Goal: Task Accomplishment & Management: Use online tool/utility

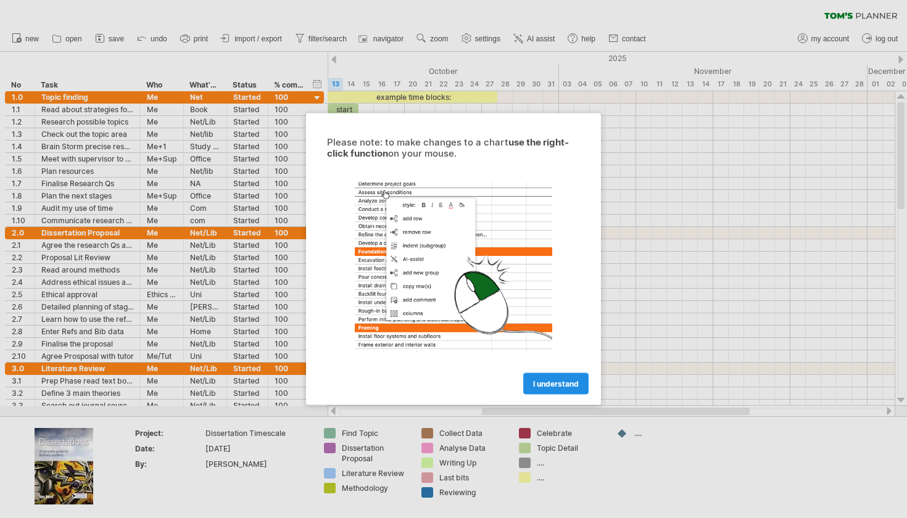
click at [557, 388] on span "I understand" at bounding box center [556, 383] width 46 height 9
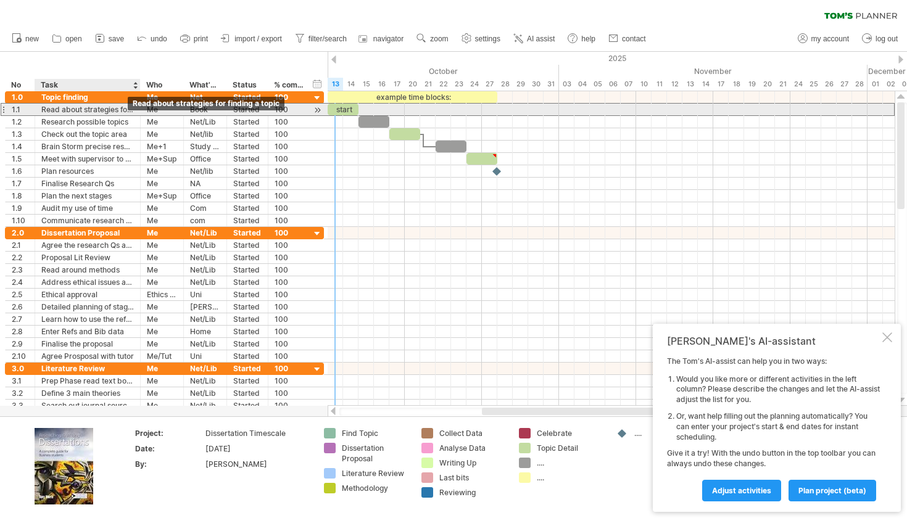
click at [128, 111] on div "Read about strategies for finding a topic" at bounding box center [87, 110] width 93 height 12
click at [107, 109] on input "**********" at bounding box center [87, 110] width 93 height 12
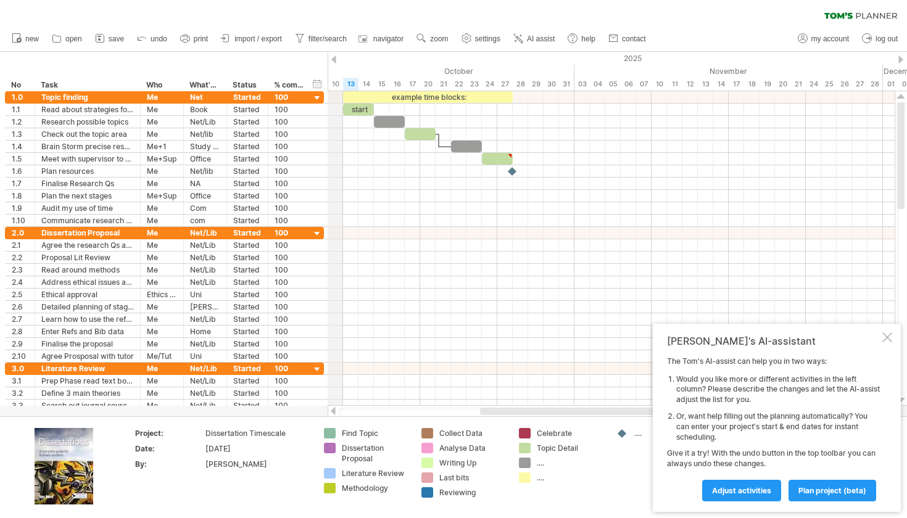
drag, startPoint x: 328, startPoint y: 63, endPoint x: 336, endPoint y: 67, distance: 9.4
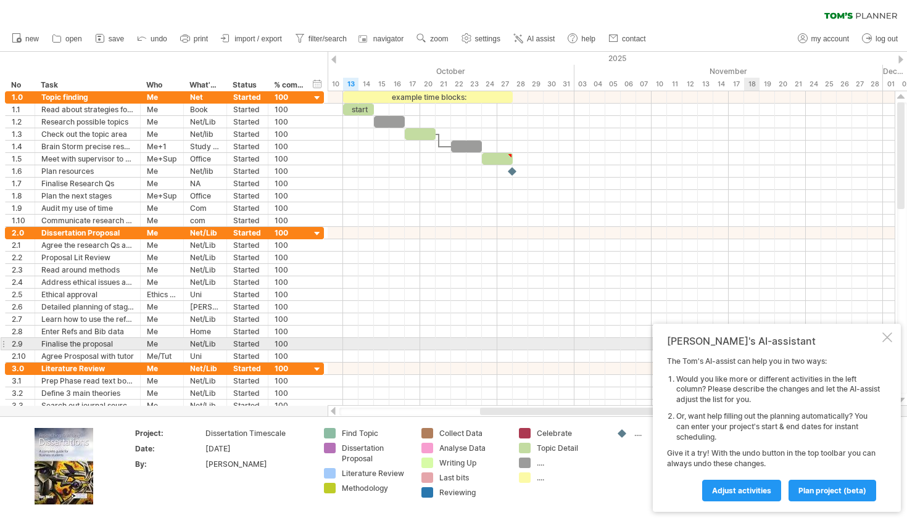
click at [890, 342] on div at bounding box center [887, 337] width 10 height 10
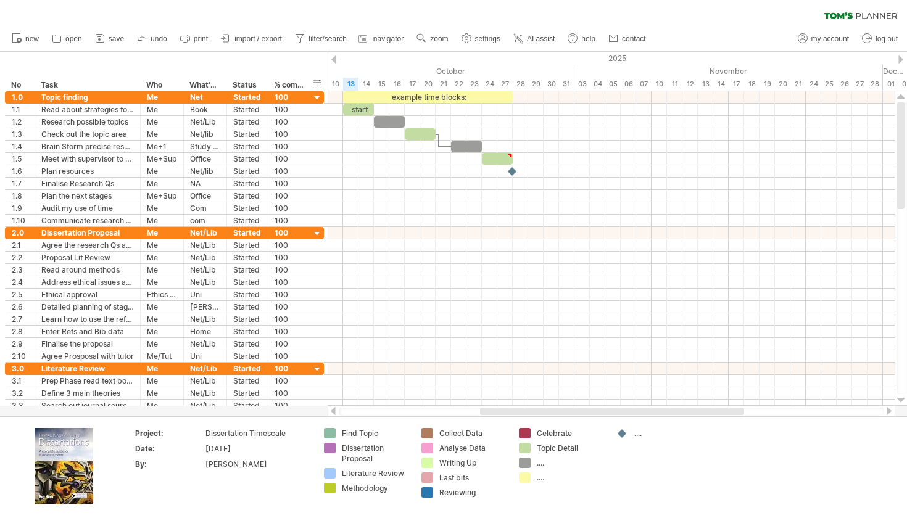
click at [321, 62] on div "**********" at bounding box center [164, 71] width 328 height 39
drag, startPoint x: 328, startPoint y: 414, endPoint x: 337, endPoint y: 414, distance: 9.9
click at [337, 414] on div at bounding box center [612, 411] width 568 height 12
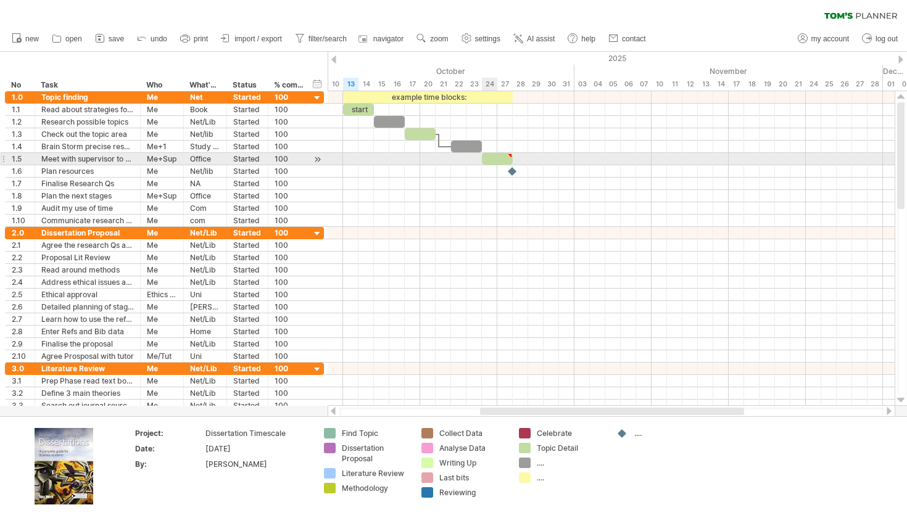
type textarea "**********"
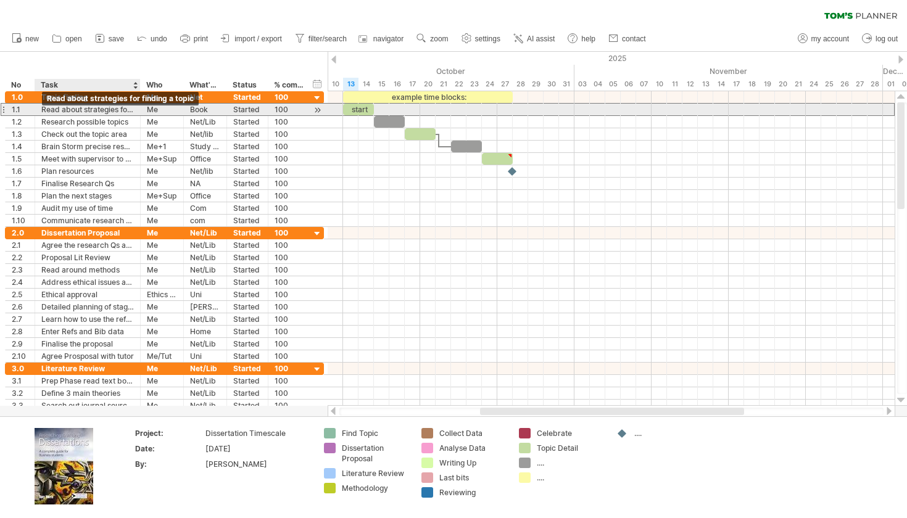
click at [64, 109] on div "Read about strategies for finding a topic" at bounding box center [87, 110] width 93 height 12
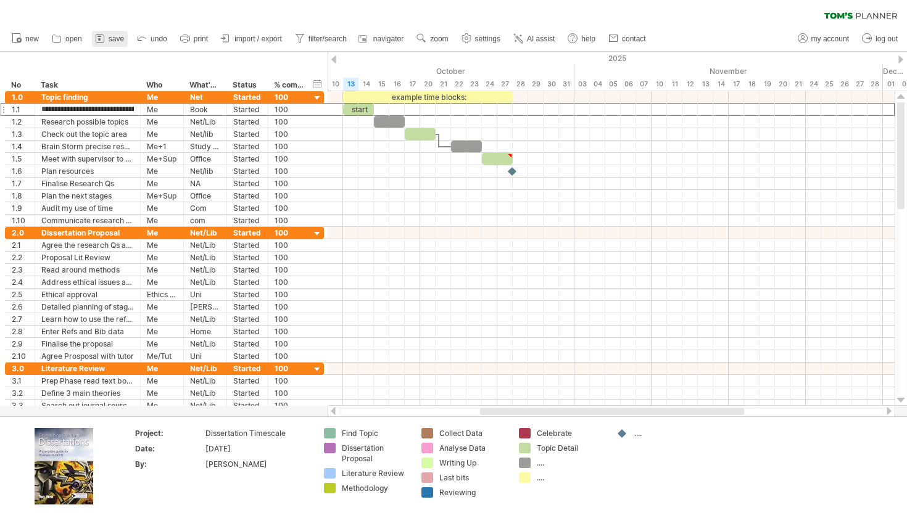
click at [114, 38] on span "save" at bounding box center [116, 39] width 15 height 9
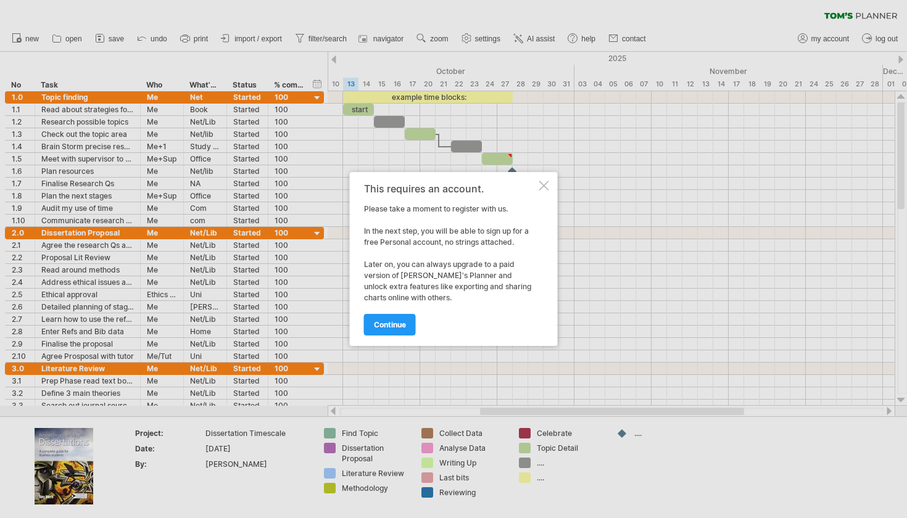
click at [547, 183] on div at bounding box center [544, 186] width 10 height 10
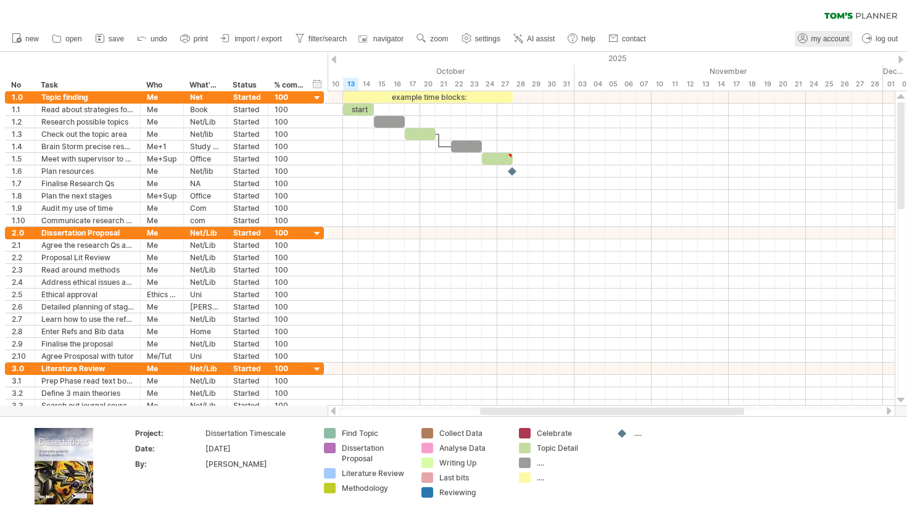
click at [835, 38] on span "my account" at bounding box center [830, 39] width 38 height 9
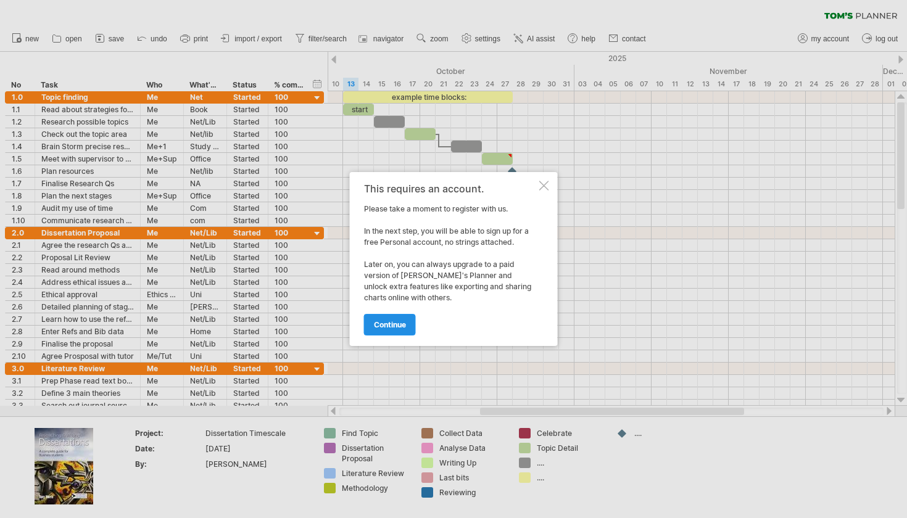
click at [382, 318] on link "continue" at bounding box center [390, 325] width 52 height 22
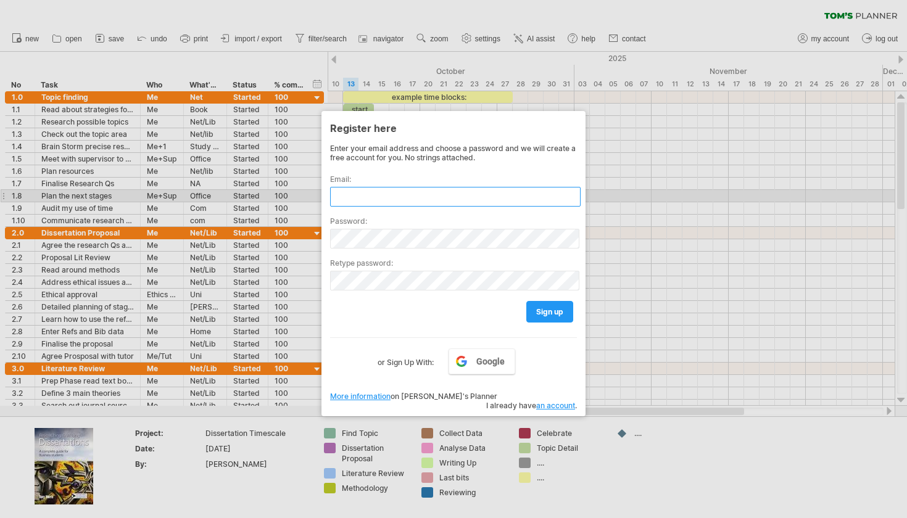
click at [371, 192] on input "text" at bounding box center [455, 197] width 250 height 20
click at [373, 200] on input "text" at bounding box center [455, 197] width 250 height 20
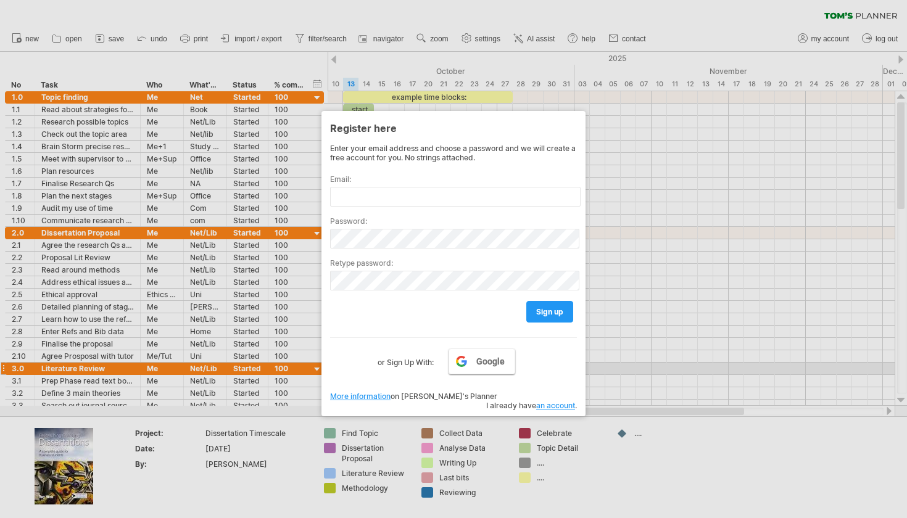
click at [487, 366] on link "Google" at bounding box center [481, 362] width 67 height 26
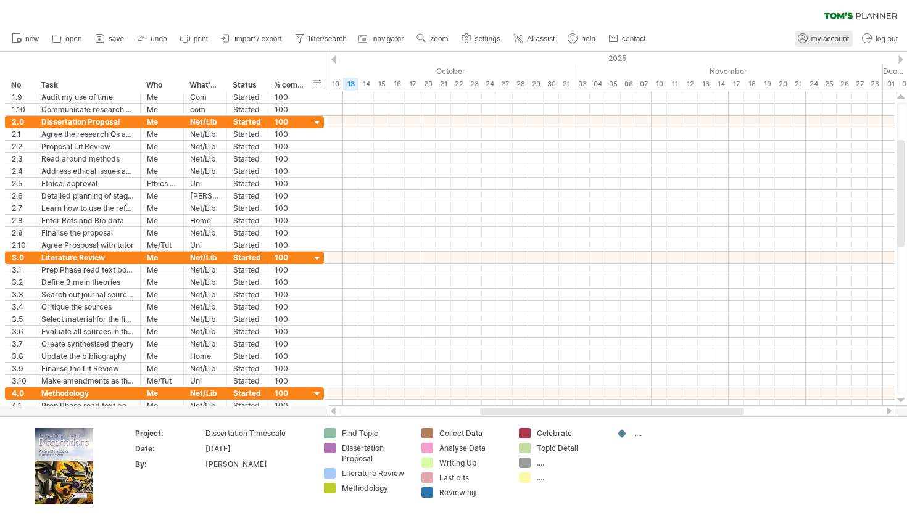
click at [814, 36] on span "my account" at bounding box center [830, 39] width 38 height 9
type input "**********"
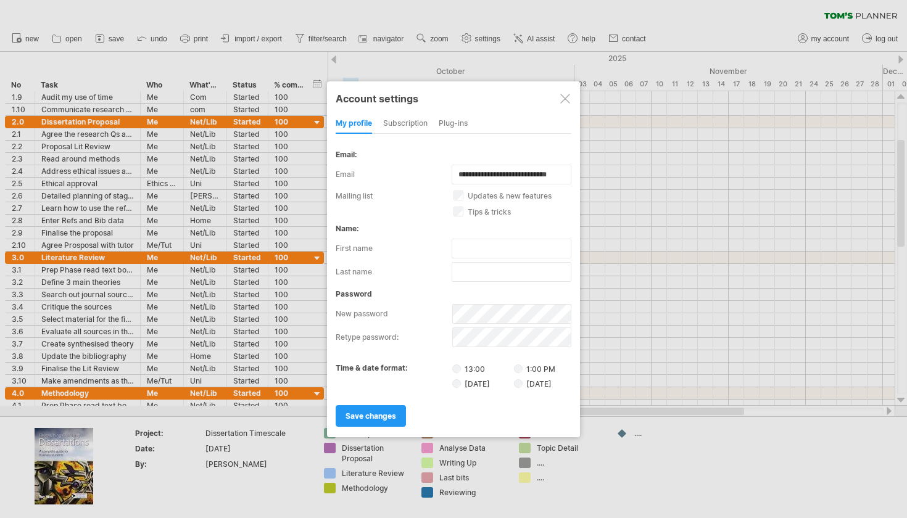
click at [565, 103] on div at bounding box center [565, 99] width 10 height 10
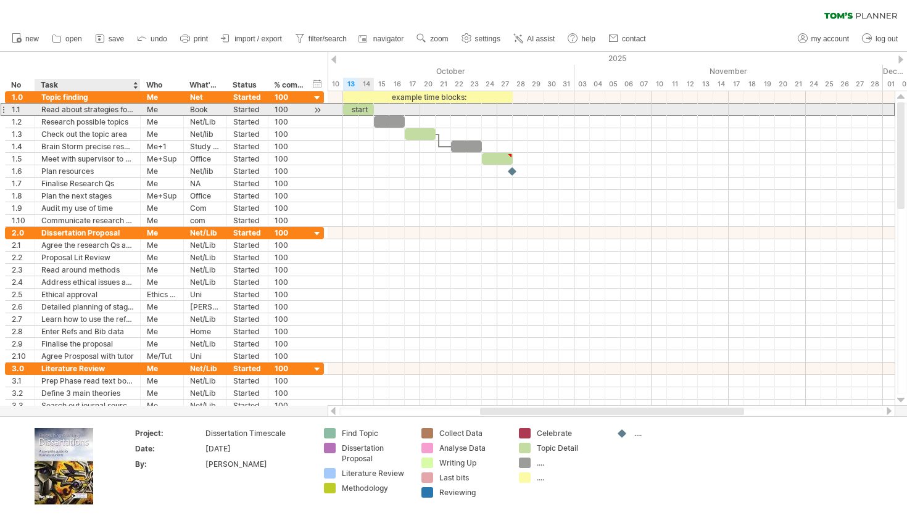
click at [72, 110] on div "Read about strategies for finding a topic" at bounding box center [87, 110] width 93 height 12
click at [72, 110] on div "Trying to reach [DOMAIN_NAME] Connected again... 0% clear filter new *" at bounding box center [453, 259] width 907 height 518
click at [126, 110] on input "**********" at bounding box center [87, 110] width 93 height 12
click at [101, 109] on input "**********" at bounding box center [87, 110] width 93 height 12
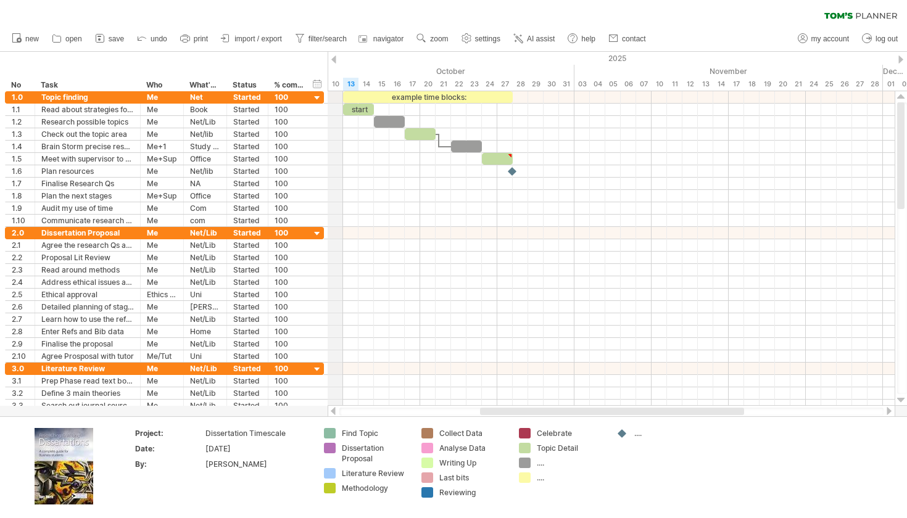
drag, startPoint x: 328, startPoint y: 65, endPoint x: 339, endPoint y: 65, distance: 11.7
click at [339, 65] on div "October" at bounding box center [397, 71] width 355 height 13
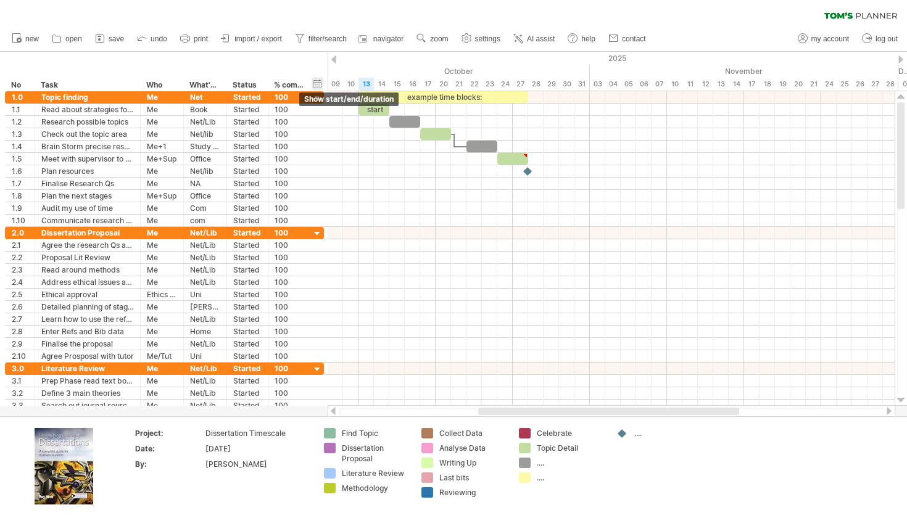
click at [319, 82] on div "hide start/end/duration show start/end/duration" at bounding box center [318, 83] width 12 height 13
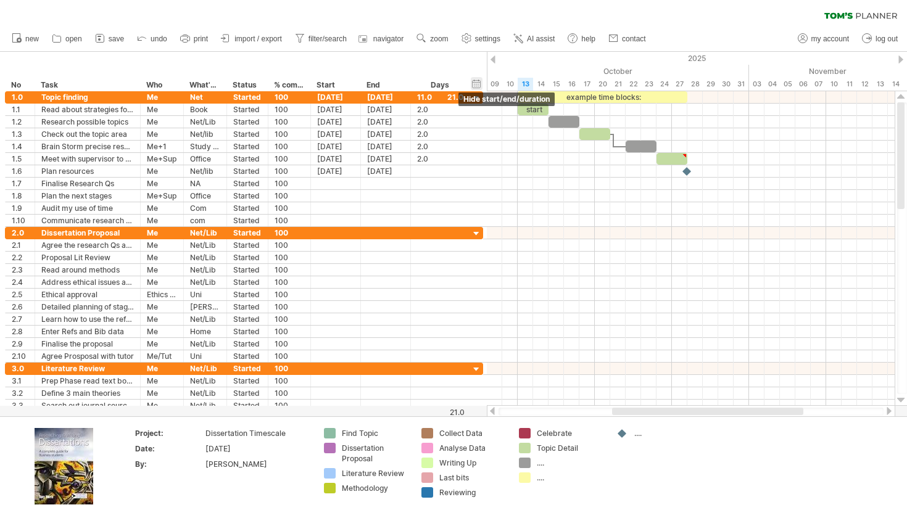
click at [479, 82] on div "hide start/end/duration show start/end/duration" at bounding box center [477, 83] width 12 height 13
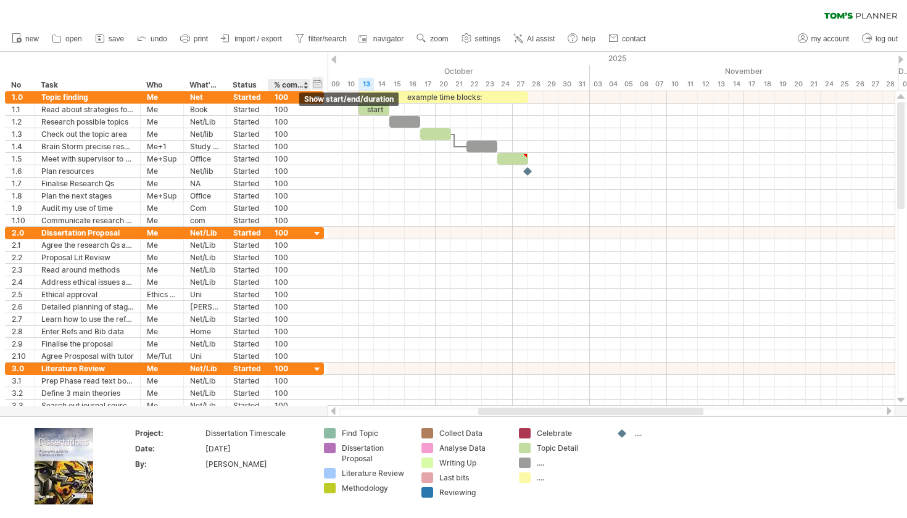
click at [319, 84] on div "hide start/end/duration show start/end/duration" at bounding box center [318, 83] width 12 height 13
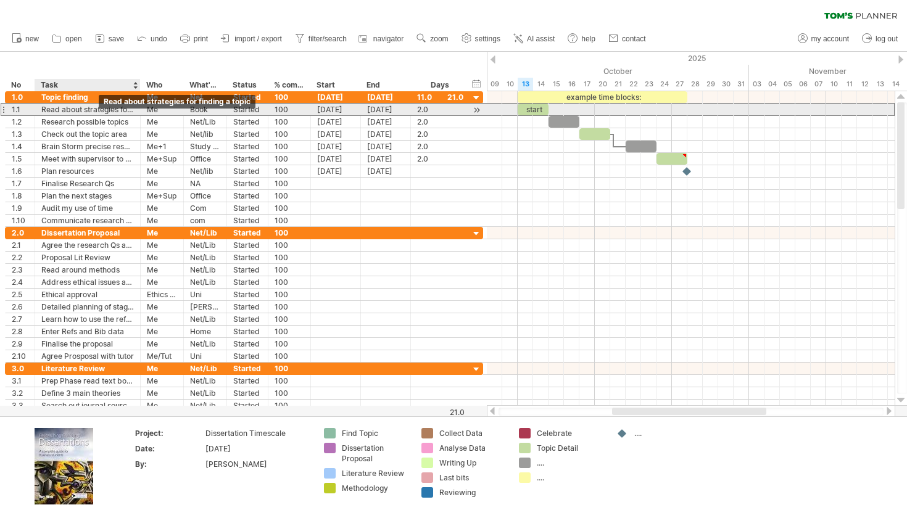
click at [97, 110] on div "Read about strategies for finding a topic" at bounding box center [87, 110] width 93 height 12
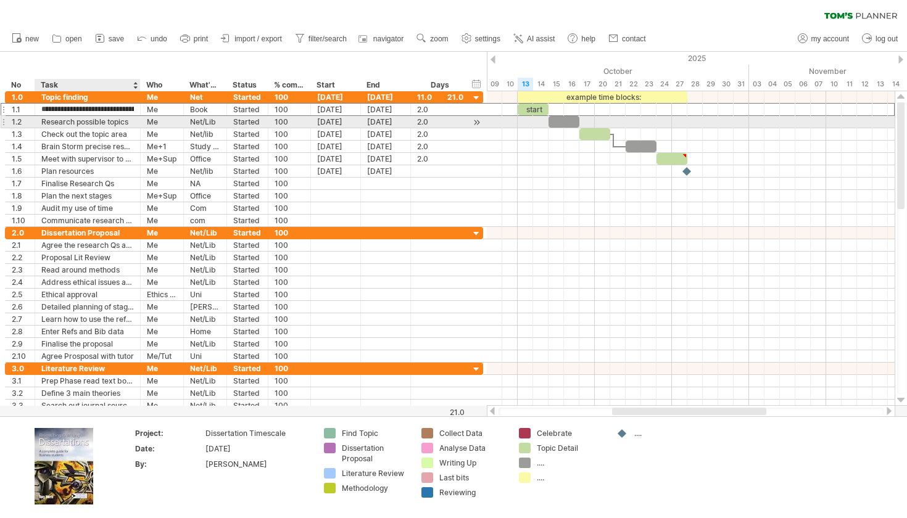
click at [101, 122] on div "Research possible topics" at bounding box center [87, 122] width 93 height 12
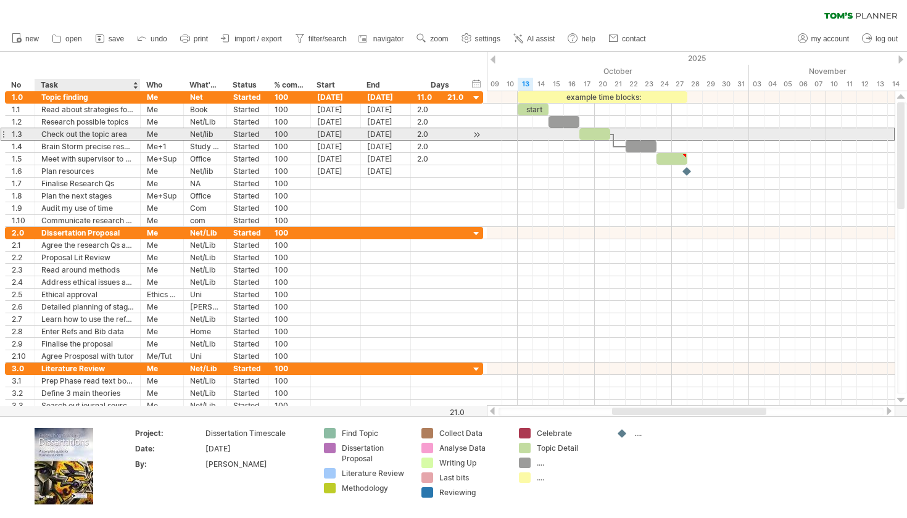
click at [100, 135] on div "Check out the topic area" at bounding box center [87, 134] width 93 height 12
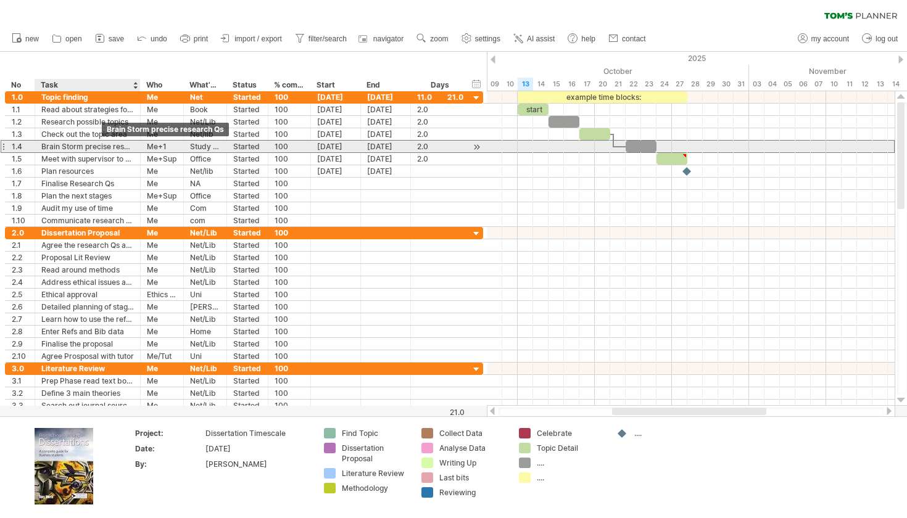
click at [103, 144] on div "Brain Storm precise research Qs" at bounding box center [87, 147] width 93 height 12
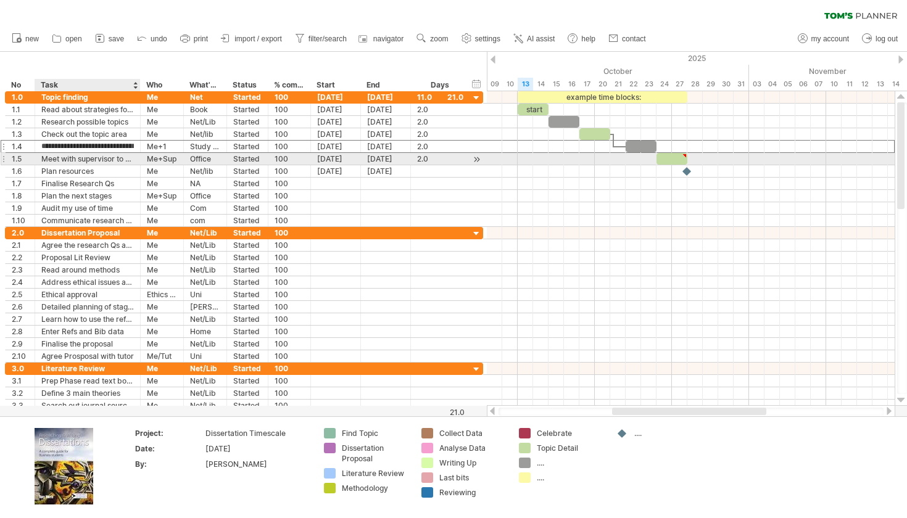
click at [112, 158] on div "Meet with supervisor to run Res Qs" at bounding box center [87, 159] width 93 height 12
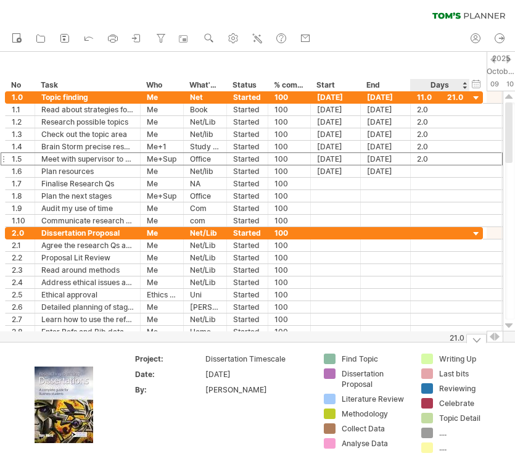
click at [476, 342] on div at bounding box center [476, 338] width 20 height 9
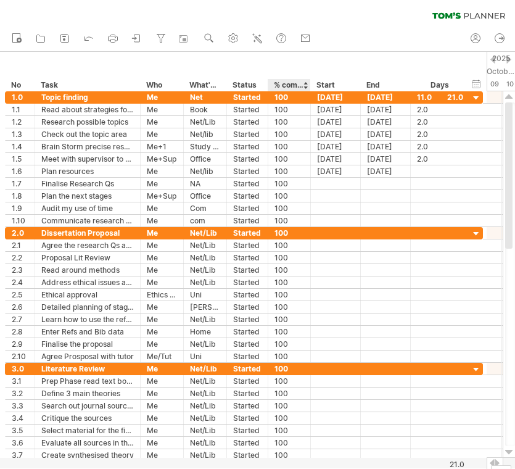
click at [305, 85] on div at bounding box center [305, 85] width 5 height 12
click at [255, 86] on div "Status" at bounding box center [247, 85] width 28 height 12
click at [262, 85] on div at bounding box center [262, 85] width 5 height 12
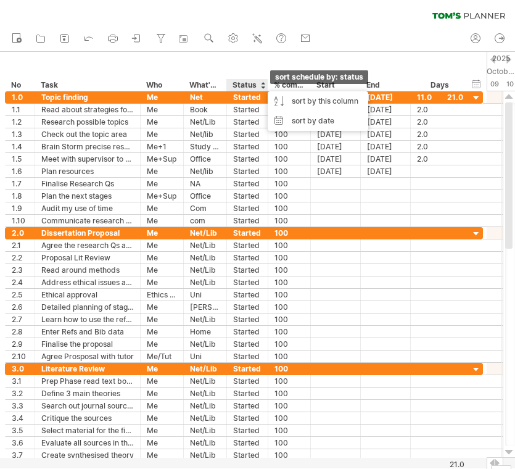
click at [263, 87] on div at bounding box center [262, 85] width 5 height 12
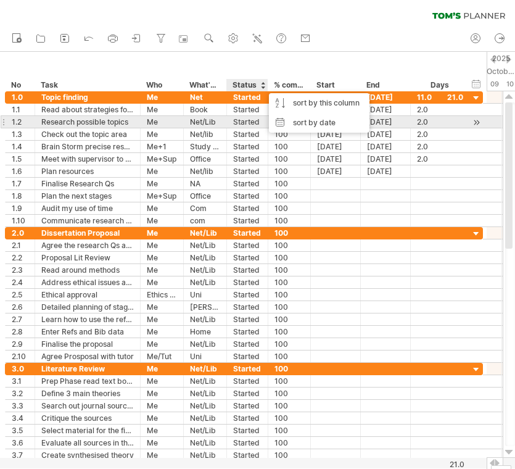
click at [248, 117] on div "Started" at bounding box center [247, 122] width 28 height 12
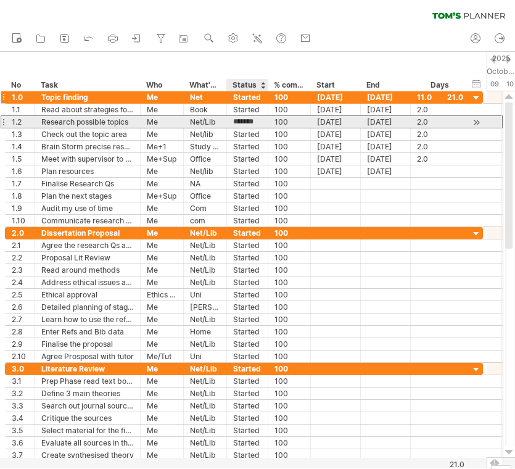
click at [249, 97] on div "Started" at bounding box center [247, 97] width 28 height 12
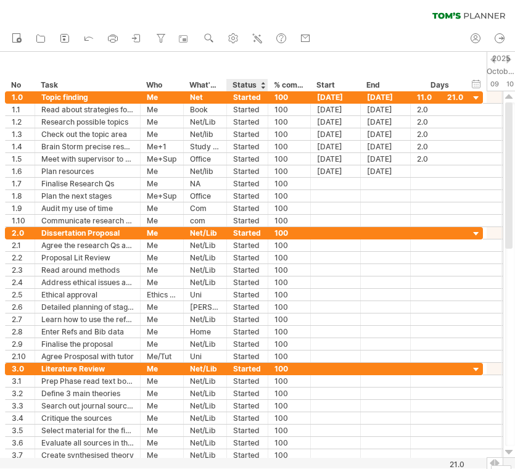
click at [247, 85] on div "Status" at bounding box center [247, 85] width 28 height 12
click at [247, 99] on div "Started" at bounding box center [247, 97] width 28 height 12
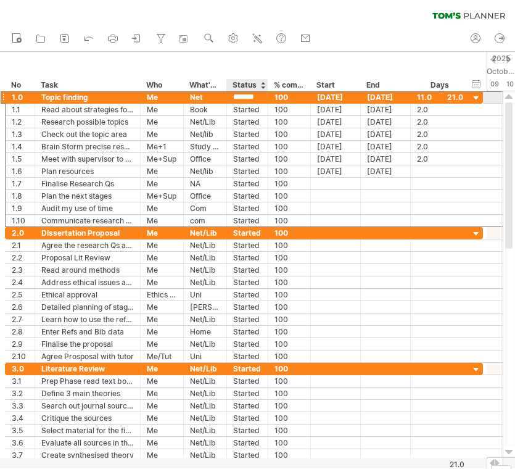
click at [249, 99] on input "*******" at bounding box center [247, 97] width 28 height 12
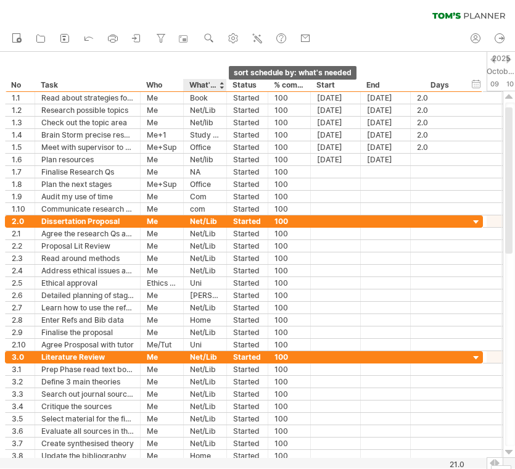
click at [222, 84] on div at bounding box center [221, 85] width 5 height 12
click at [210, 85] on div "What's needed" at bounding box center [204, 85] width 30 height 12
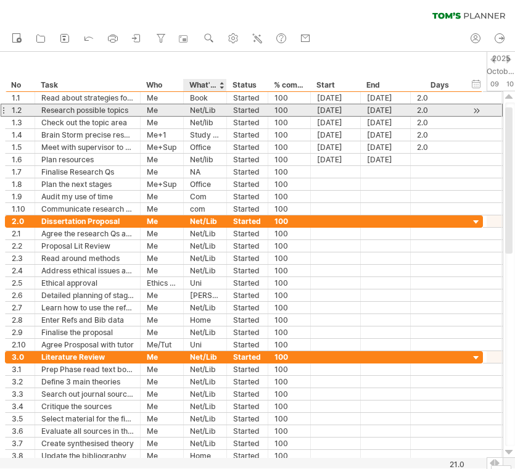
click at [211, 109] on div "Net/Lib" at bounding box center [205, 110] width 30 height 12
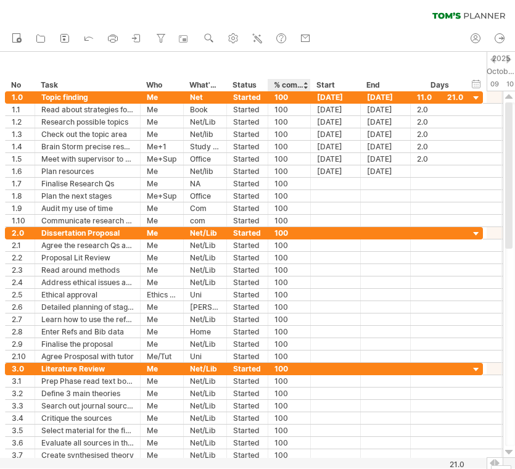
click at [306, 83] on div at bounding box center [305, 85] width 5 height 12
click at [294, 86] on div "% complete" at bounding box center [289, 85] width 30 height 12
click at [291, 86] on input "**********" at bounding box center [289, 85] width 30 height 12
click at [289, 99] on div "100" at bounding box center [289, 97] width 30 height 12
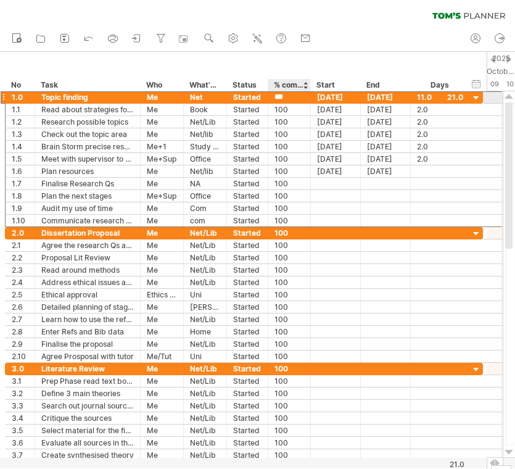
click at [289, 99] on input "***" at bounding box center [289, 97] width 30 height 12
drag, startPoint x: 296, startPoint y: 99, endPoint x: 266, endPoint y: 99, distance: 30.2
click at [266, 99] on div "**********" at bounding box center [244, 97] width 478 height 13
type input "*"
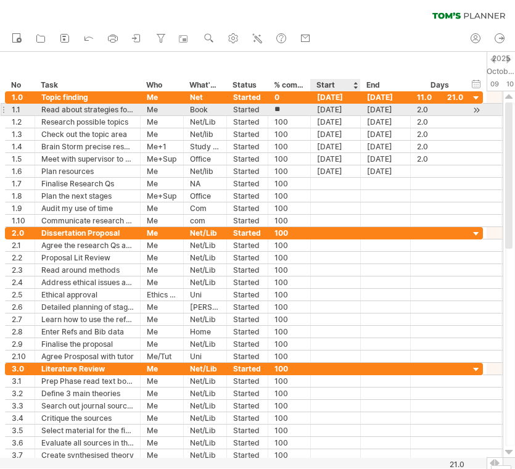
type input "*"
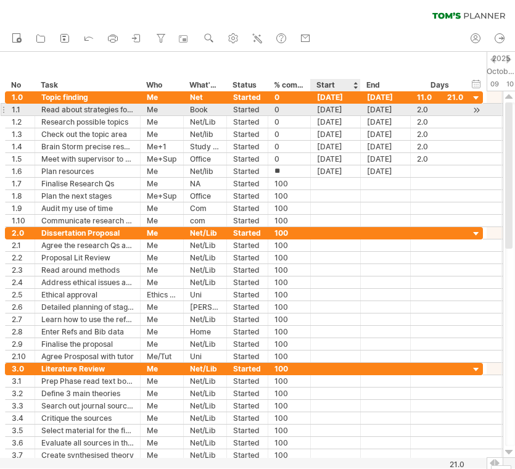
type input "*"
click at [256, 112] on div "Started" at bounding box center [247, 110] width 28 height 12
type input "**********"
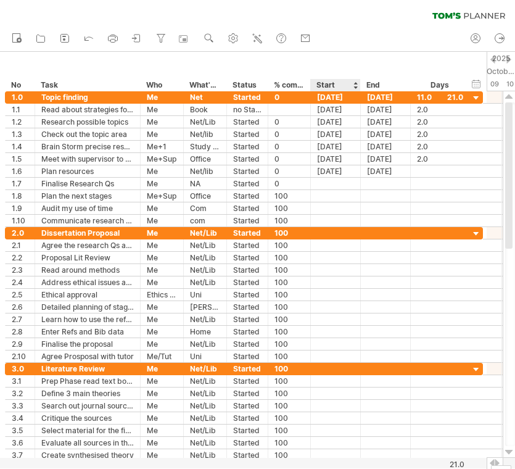
type input "*"
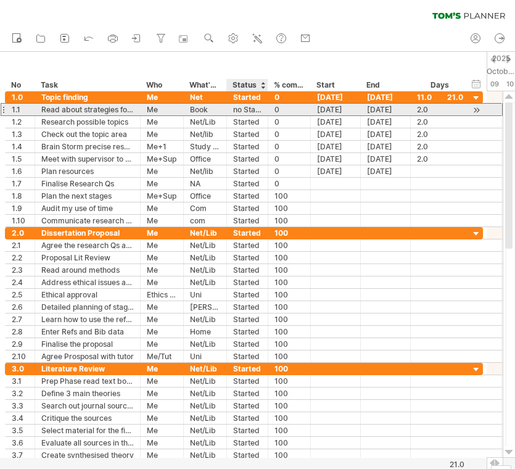
click at [252, 108] on div "no Started" at bounding box center [247, 110] width 28 height 12
click at [241, 108] on input "**********" at bounding box center [247, 110] width 28 height 12
drag, startPoint x: 235, startPoint y: 111, endPoint x: 265, endPoint y: 111, distance: 29.6
click at [265, 111] on div "**********" at bounding box center [247, 110] width 41 height 12
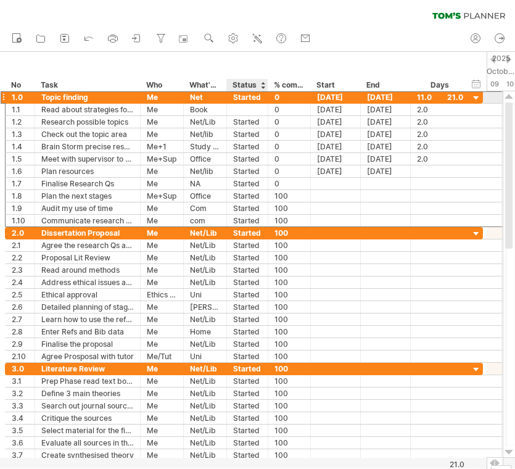
click at [244, 97] on div "Started" at bounding box center [247, 97] width 28 height 12
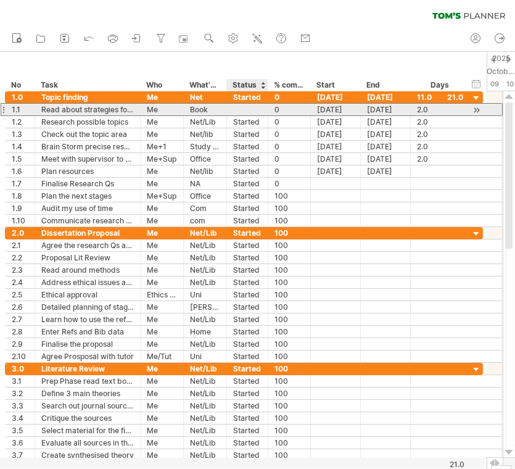
click at [247, 110] on div at bounding box center [247, 110] width 28 height 12
